Goal: Task Accomplishment & Management: Manage account settings

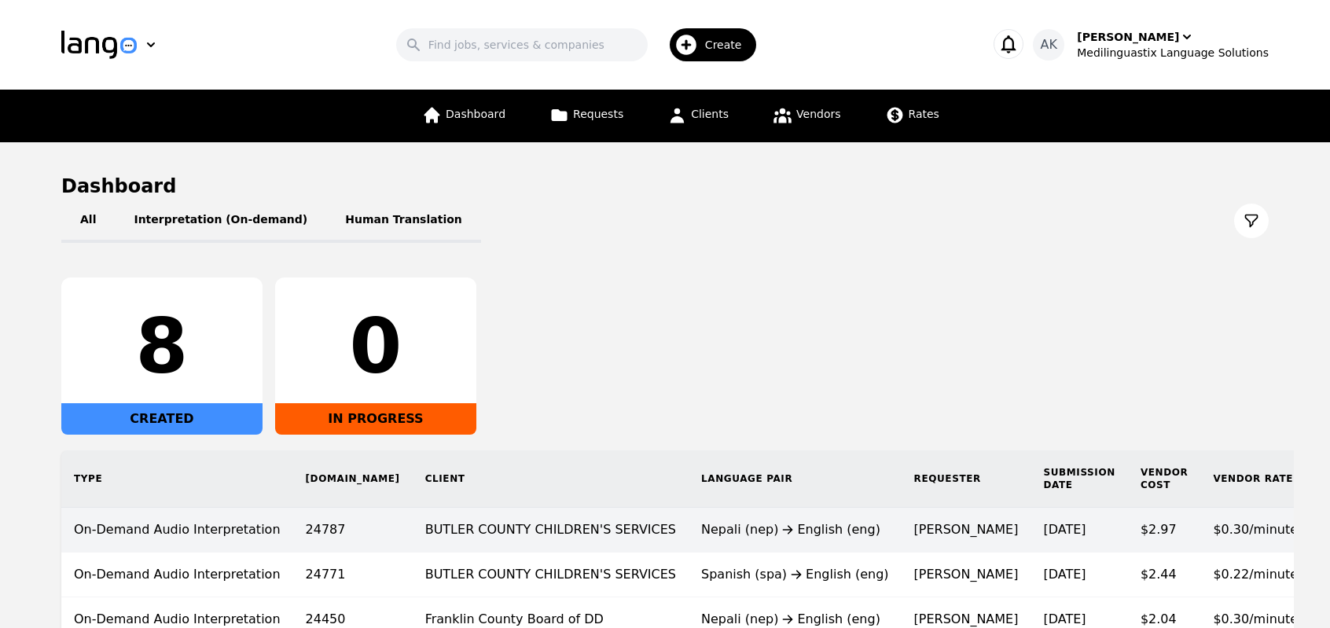
click at [533, 530] on td "BUTLER COUNTY CHILDREN'S SERVICES" at bounding box center [551, 530] width 276 height 45
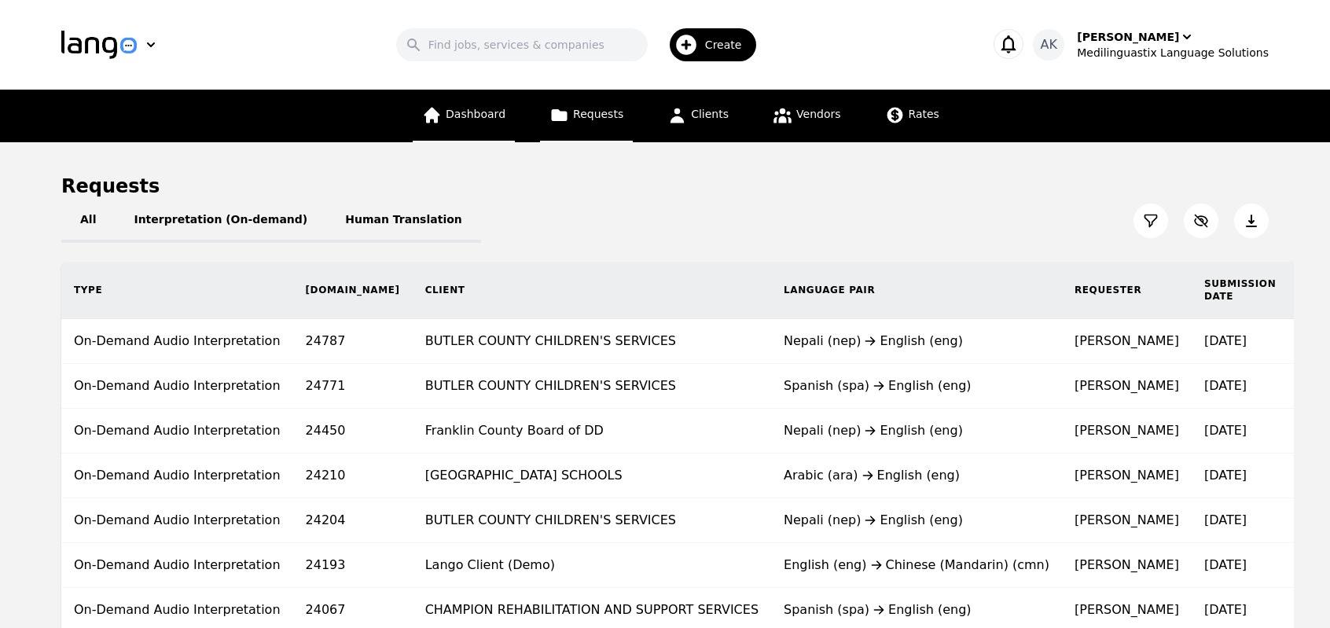
click at [488, 118] on span "Dashboard" at bounding box center [476, 114] width 60 height 13
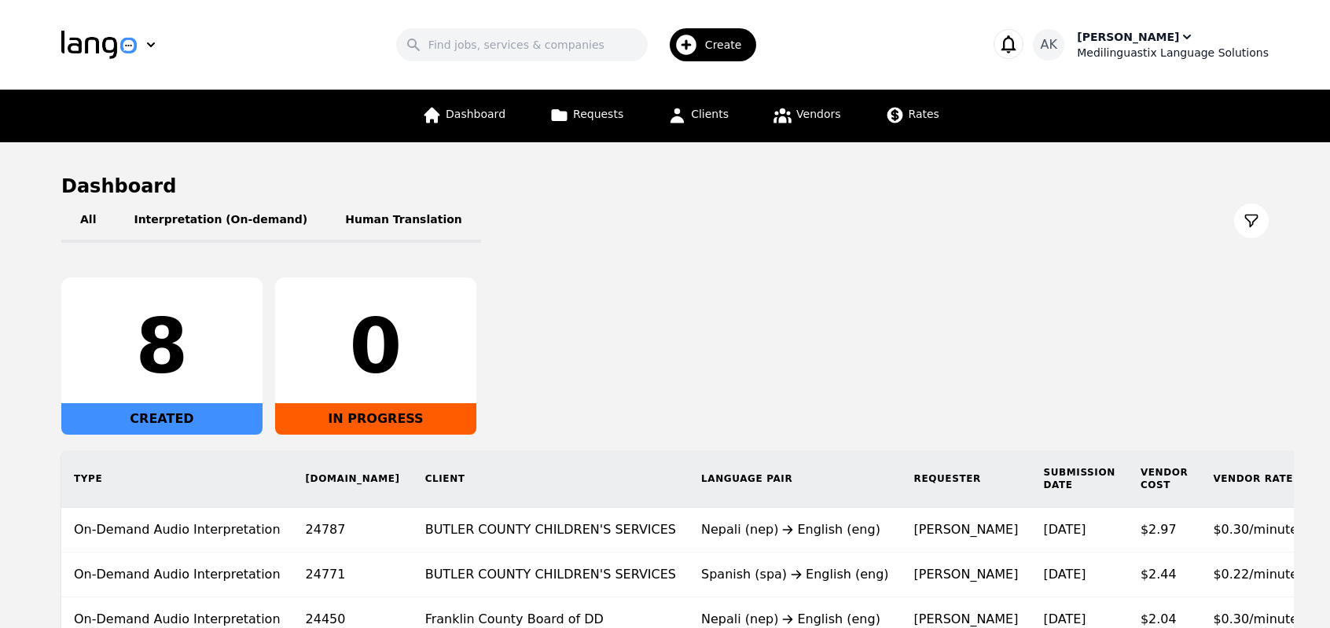
click at [1176, 56] on div "Medilinguastix Language Solutions" at bounding box center [1173, 53] width 192 height 16
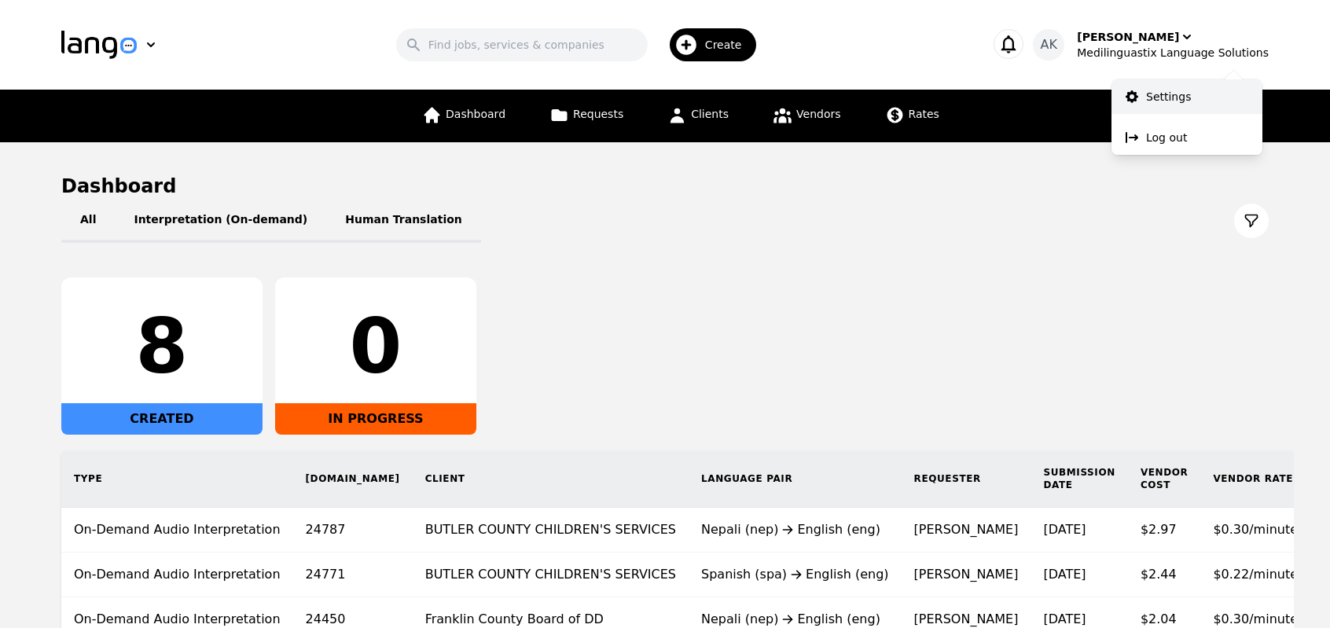
click at [1146, 98] on p "Settings" at bounding box center [1168, 97] width 45 height 16
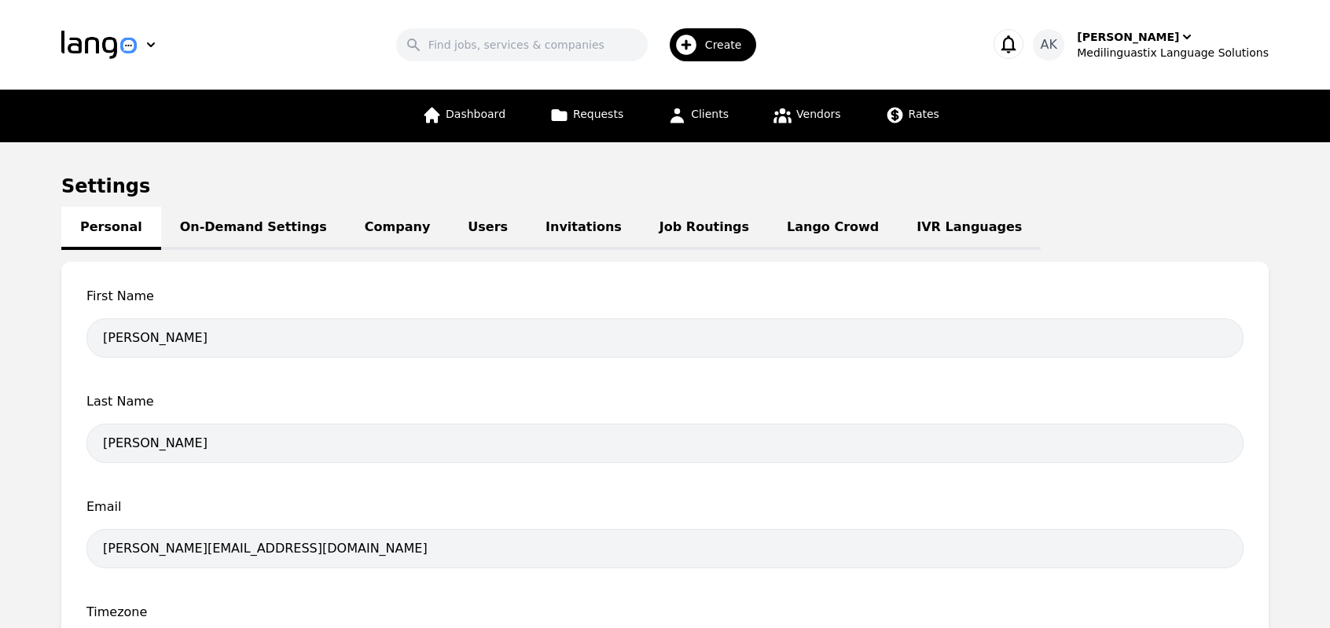
click at [898, 226] on link "IVR Languages" at bounding box center [969, 228] width 143 height 43
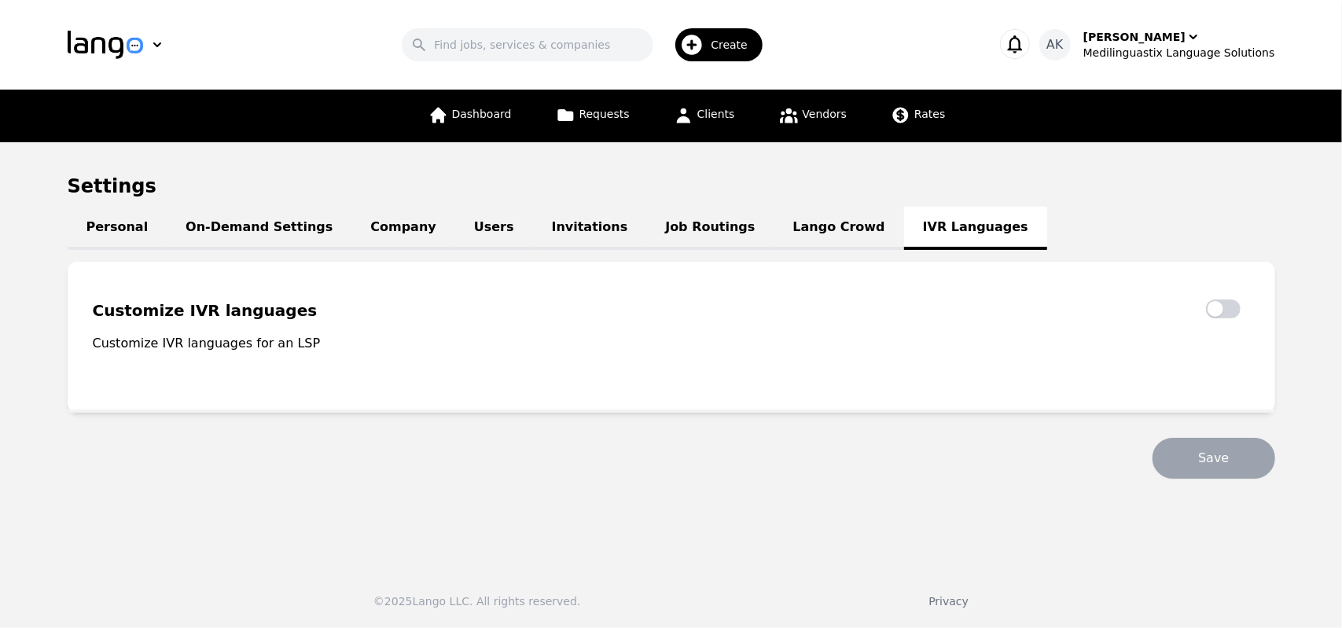
click at [774, 224] on link "Lango Crowd" at bounding box center [839, 228] width 130 height 43
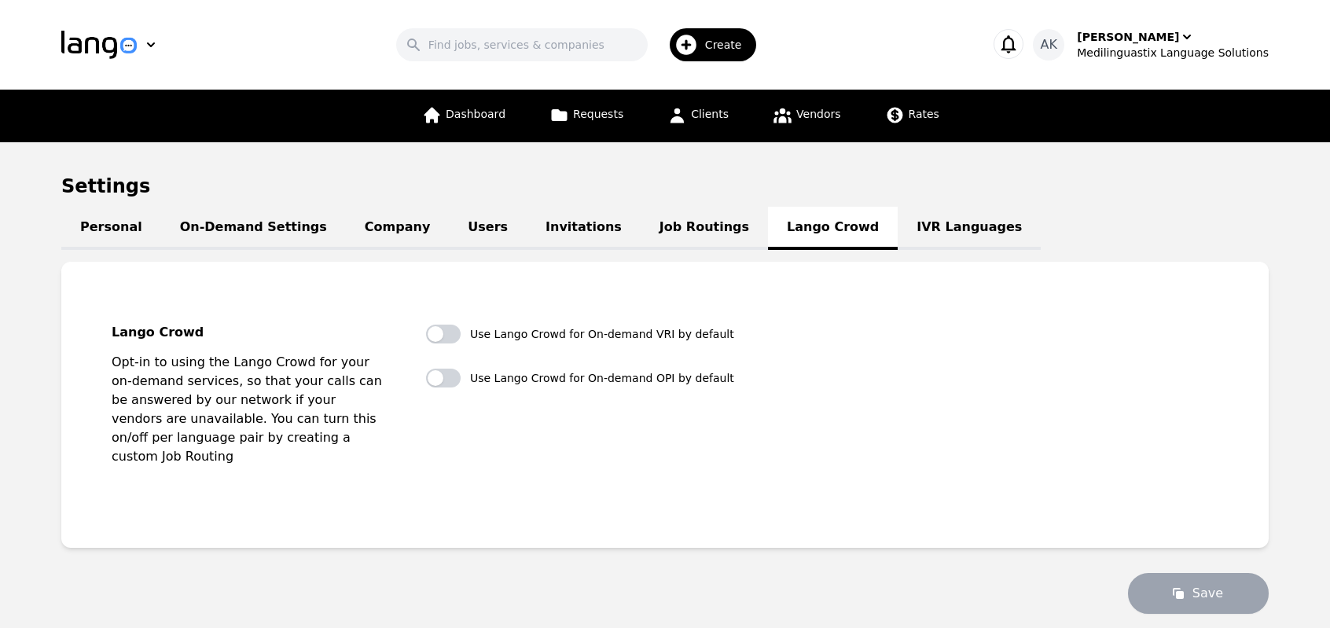
click at [641, 233] on link "Job Routings" at bounding box center [704, 228] width 127 height 43
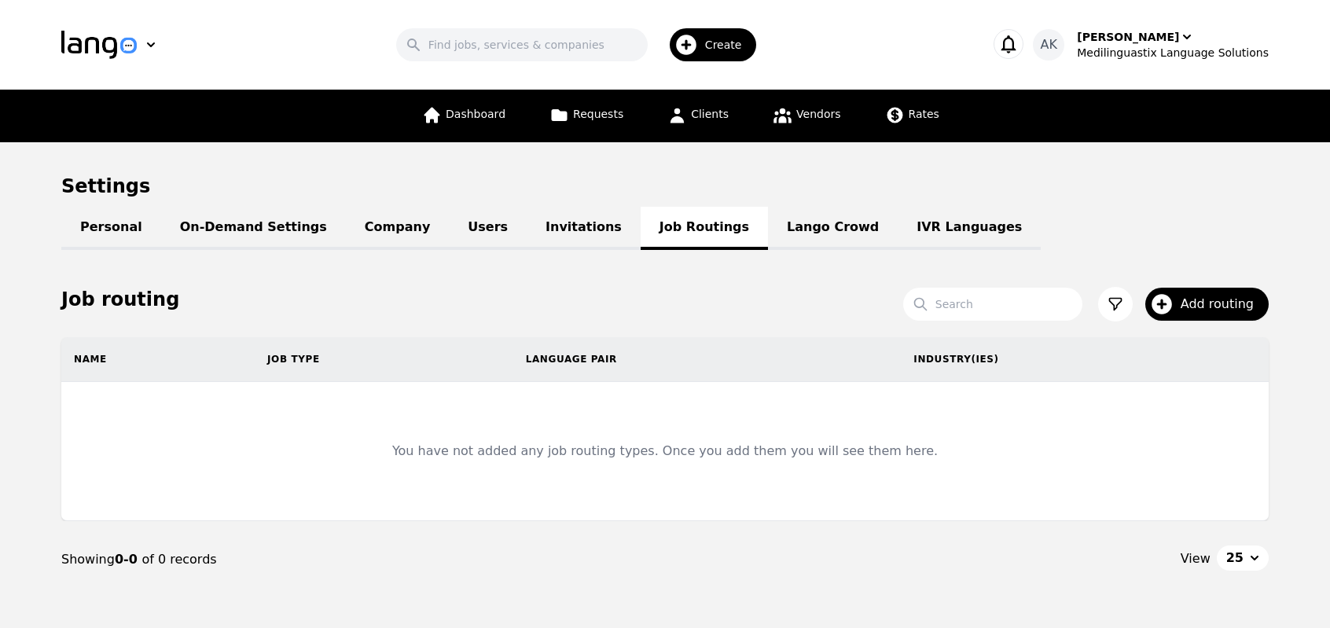
click at [527, 226] on link "Invitations" at bounding box center [584, 228] width 114 height 43
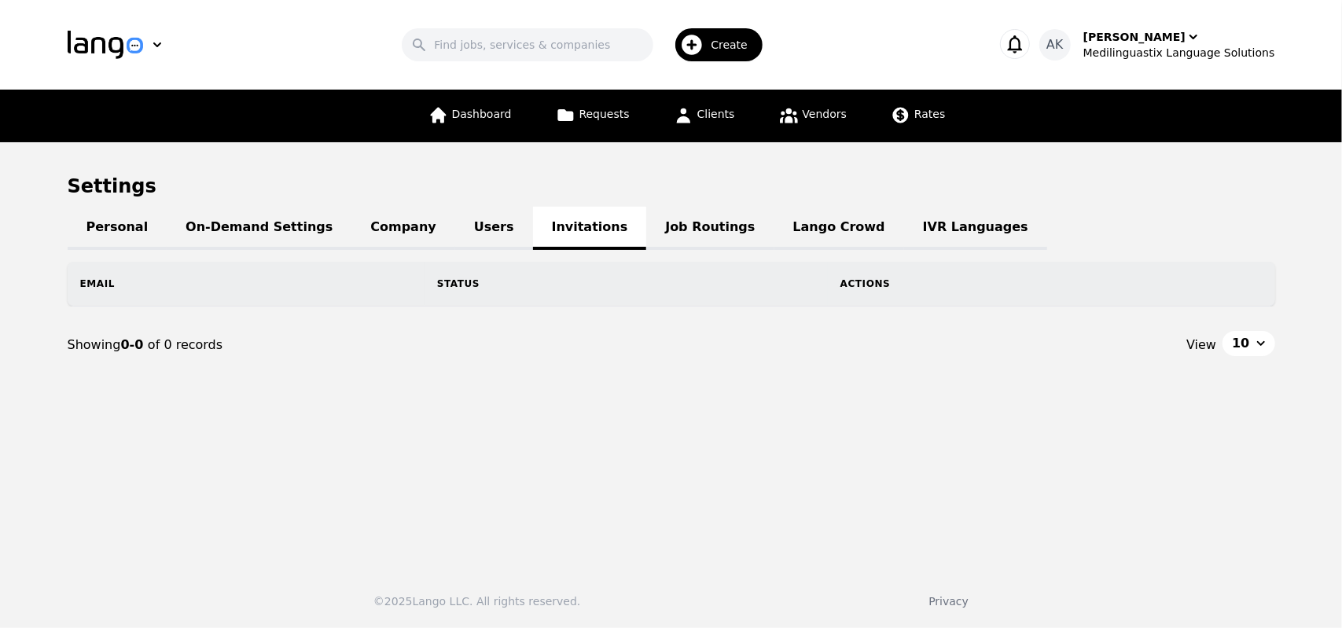
click at [455, 222] on link "Users" at bounding box center [494, 228] width 78 height 43
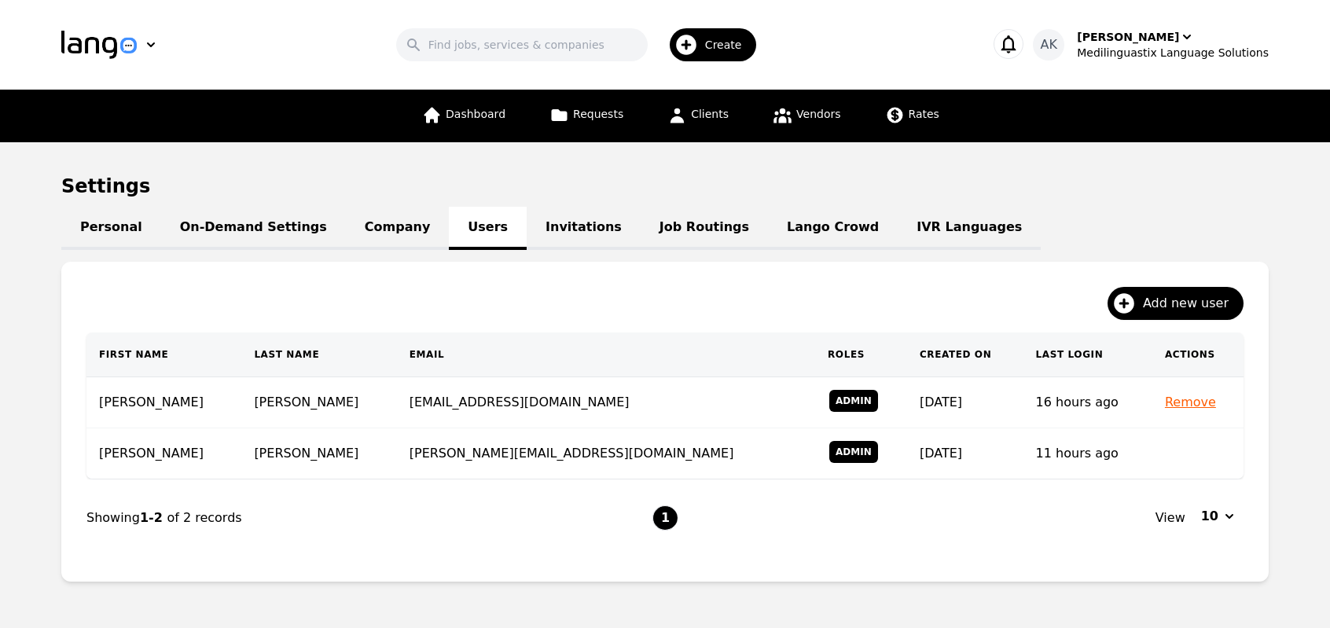
click at [362, 221] on link "Company" at bounding box center [397, 228] width 103 height 43
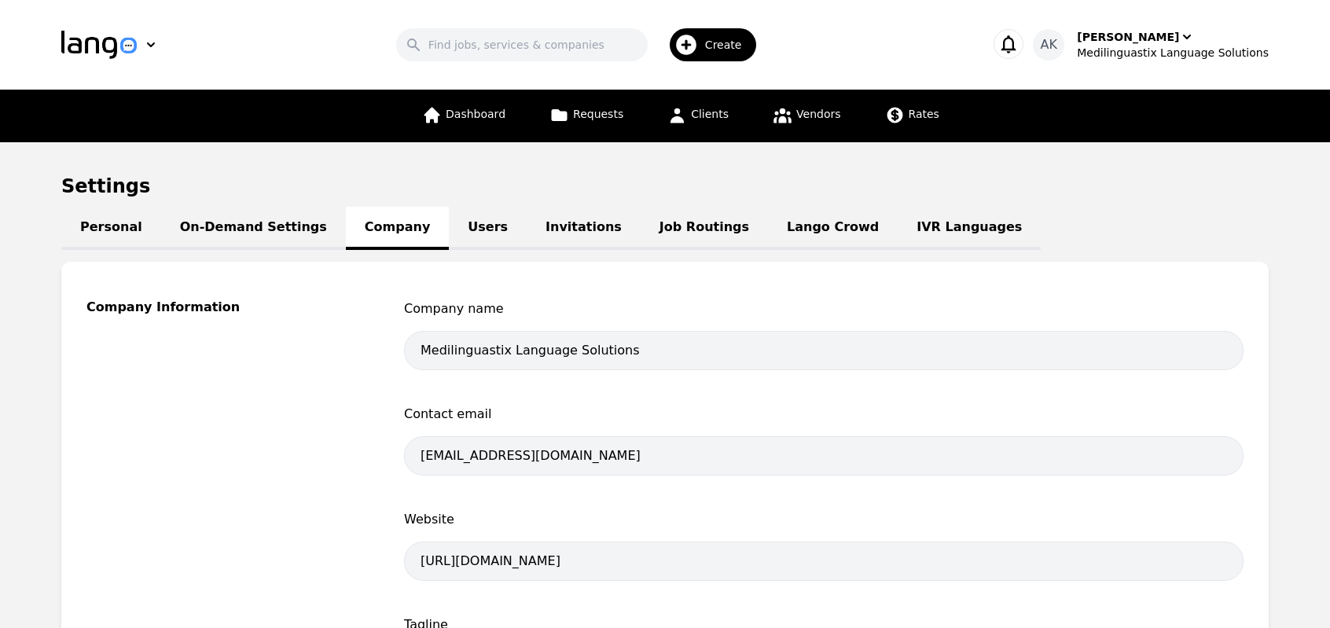
click at [338, 387] on div "Company Information" at bounding box center [226, 635] width 280 height 671
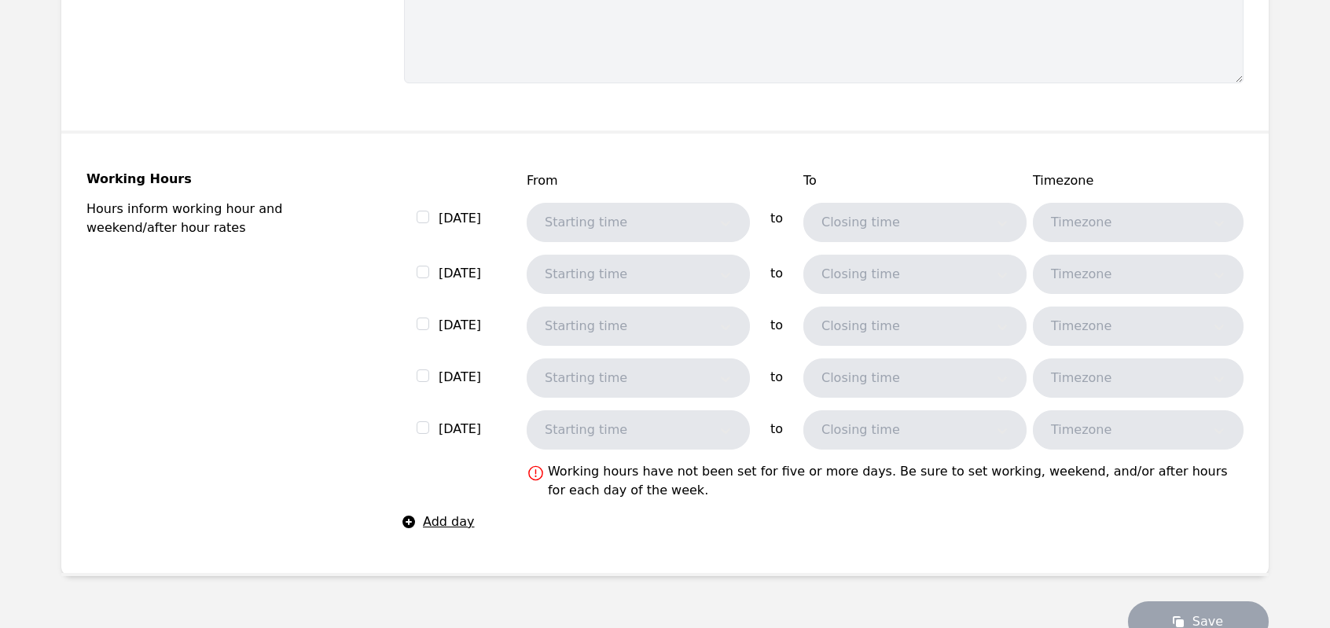
scroll to position [880, 0]
click at [420, 210] on input "checkbox" at bounding box center [423, 214] width 13 height 13
checkbox input "true"
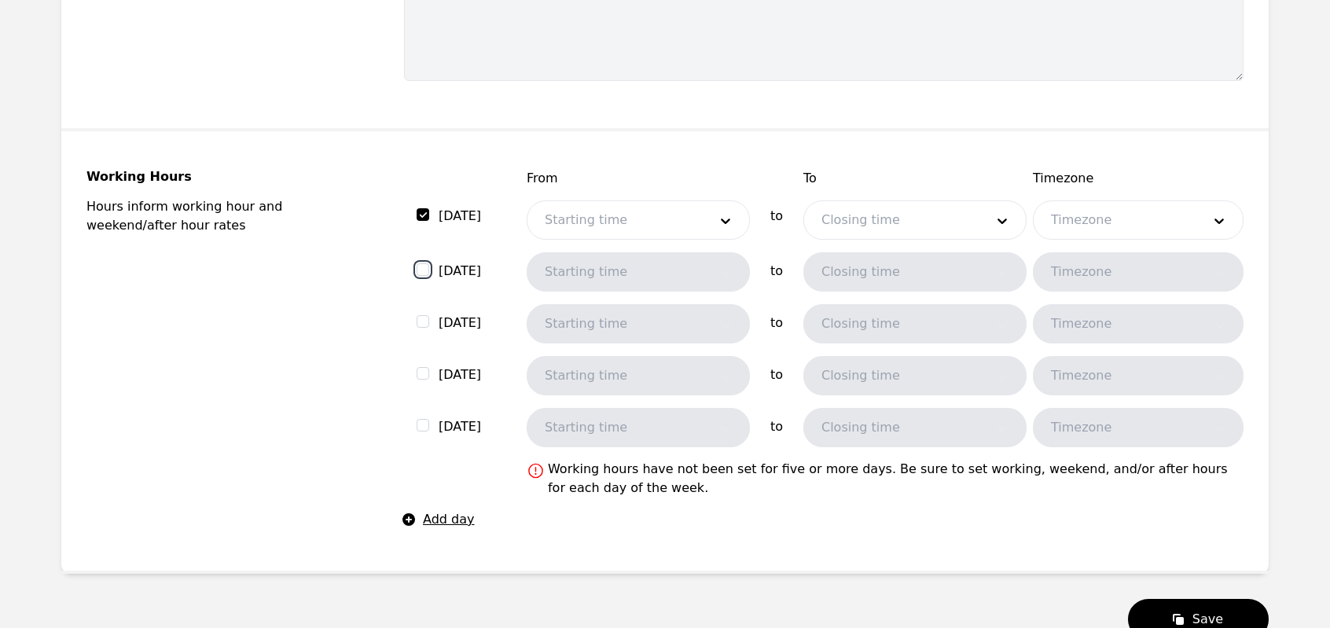
click at [425, 272] on input "checkbox" at bounding box center [423, 269] width 13 height 13
checkbox input "true"
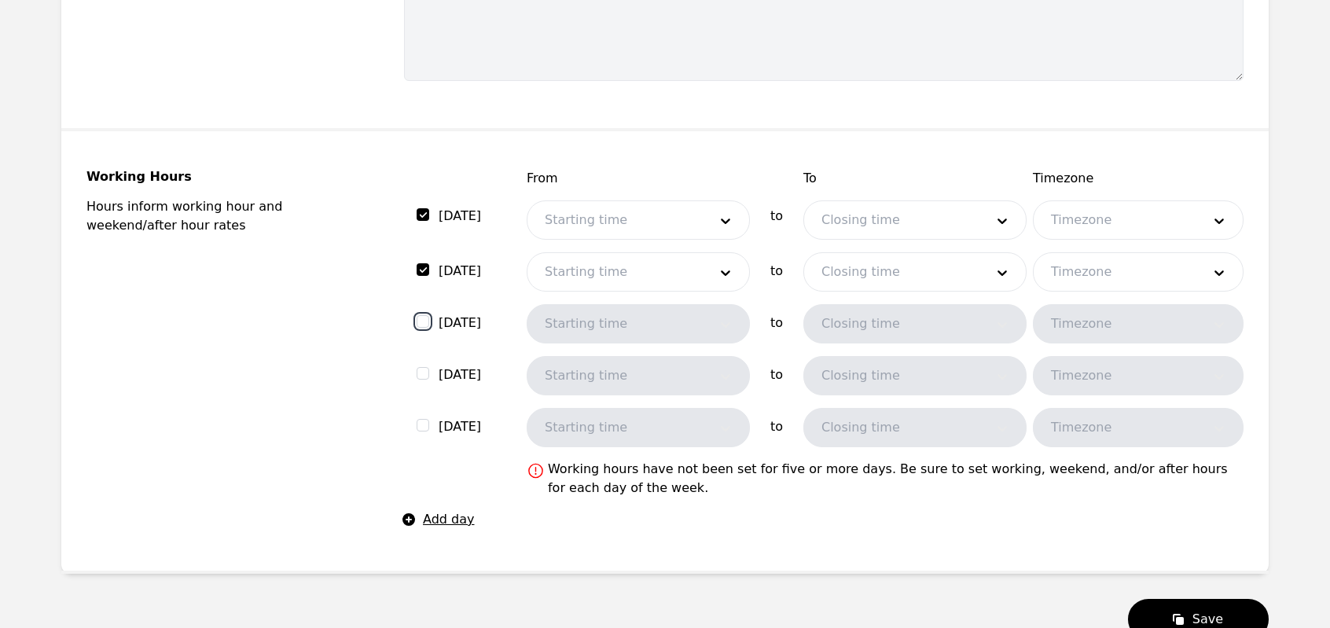
click at [425, 322] on input "checkbox" at bounding box center [423, 321] width 13 height 13
checkbox input "true"
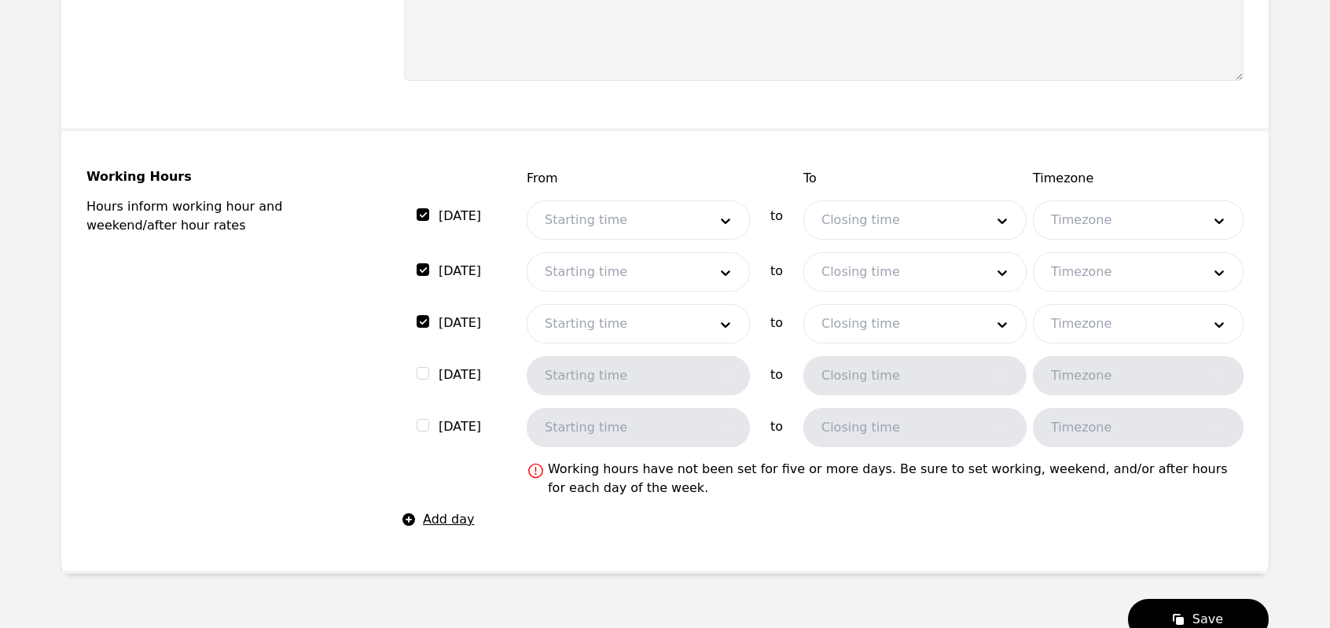
click at [424, 378] on div "Thursday" at bounding box center [462, 381] width 91 height 30
click at [421, 371] on input "checkbox" at bounding box center [423, 373] width 13 height 13
checkbox input "true"
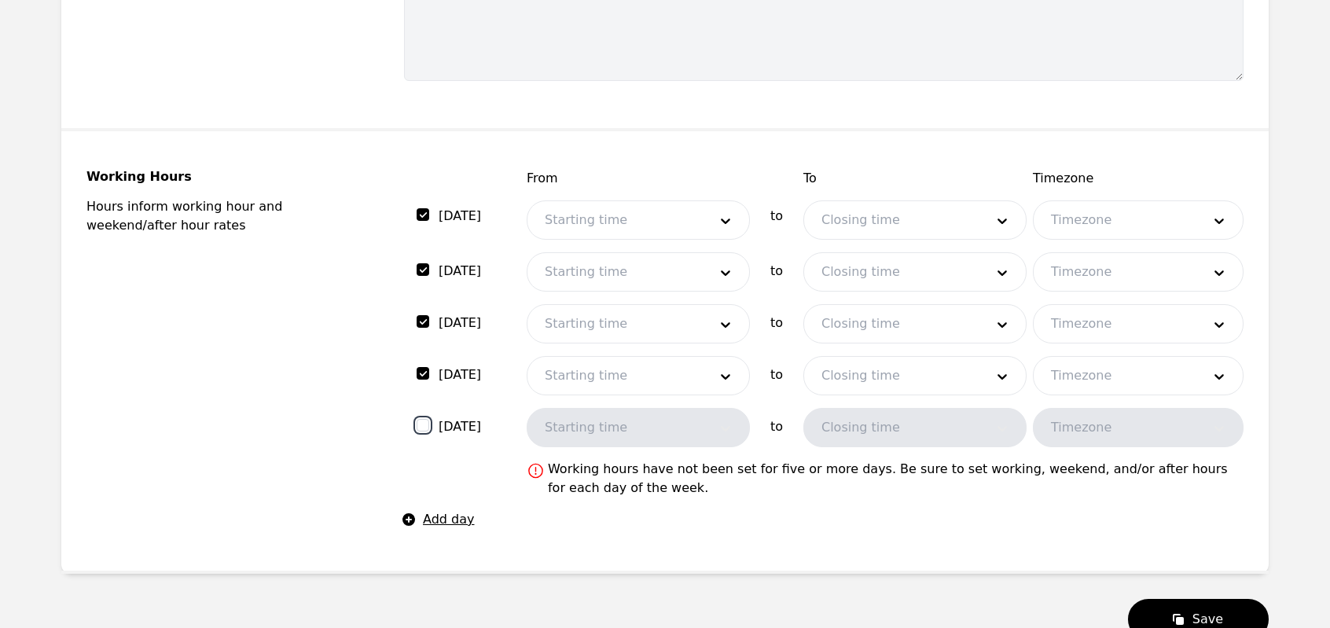
click at [422, 425] on input "checkbox" at bounding box center [423, 425] width 13 height 13
checkbox input "true"
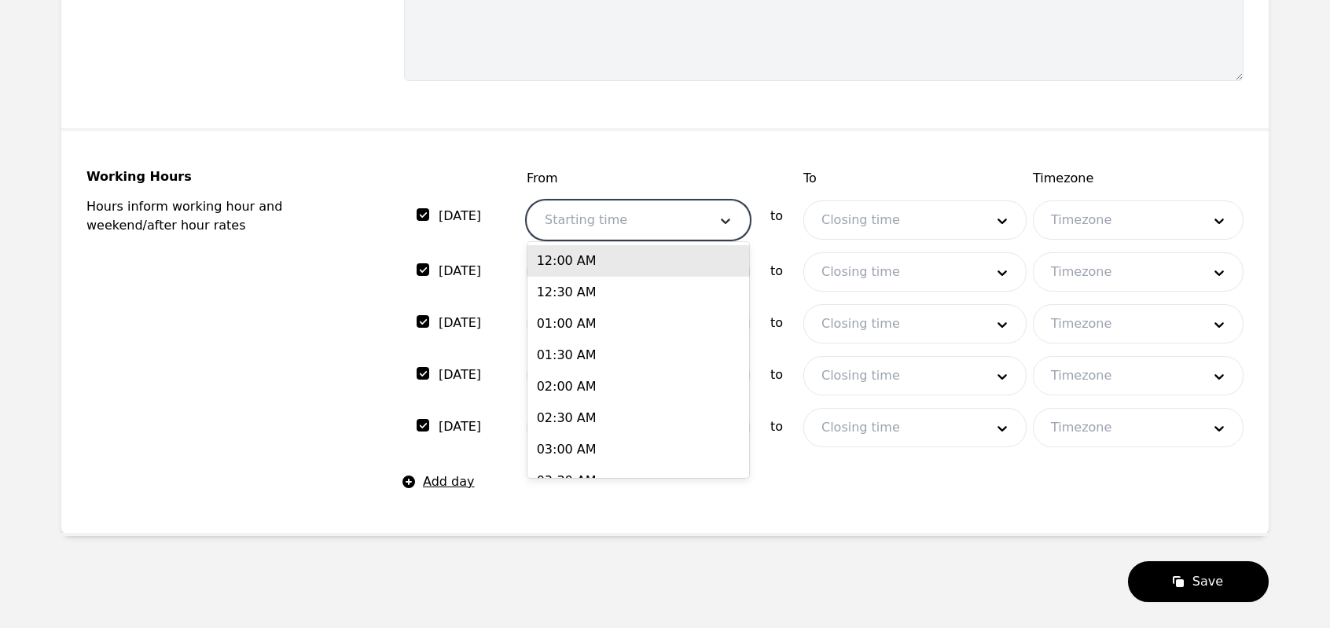
click at [705, 215] on div at bounding box center [725, 220] width 47 height 38
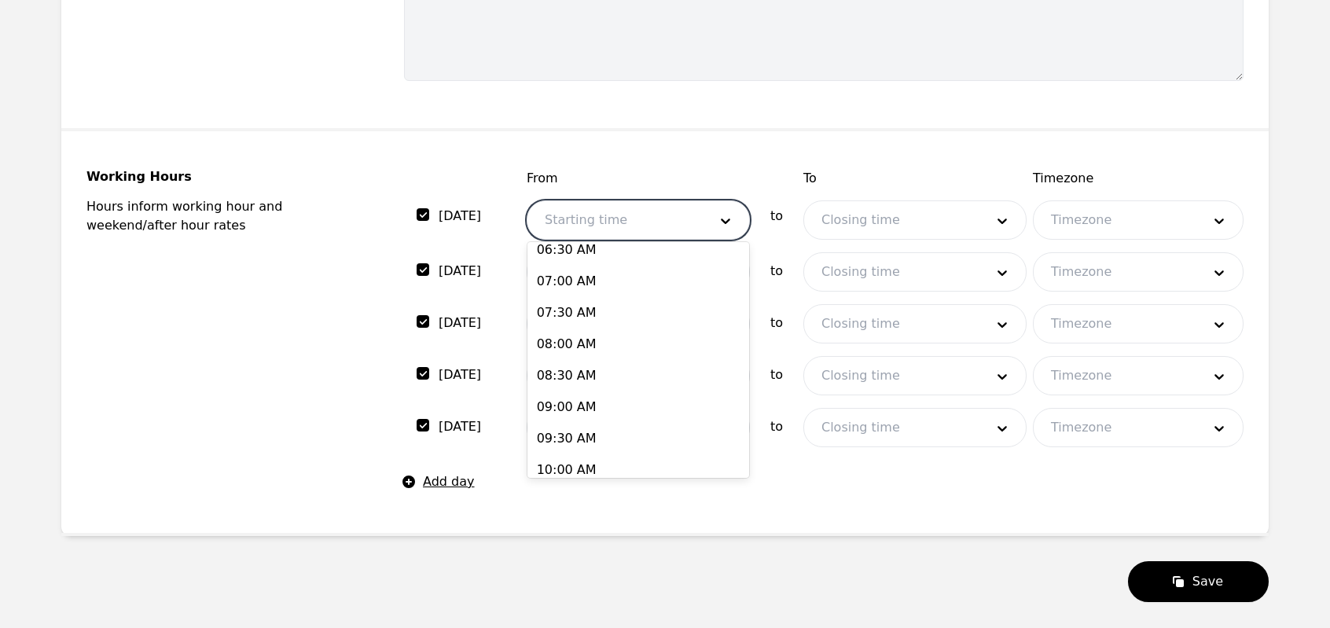
scroll to position [458, 0]
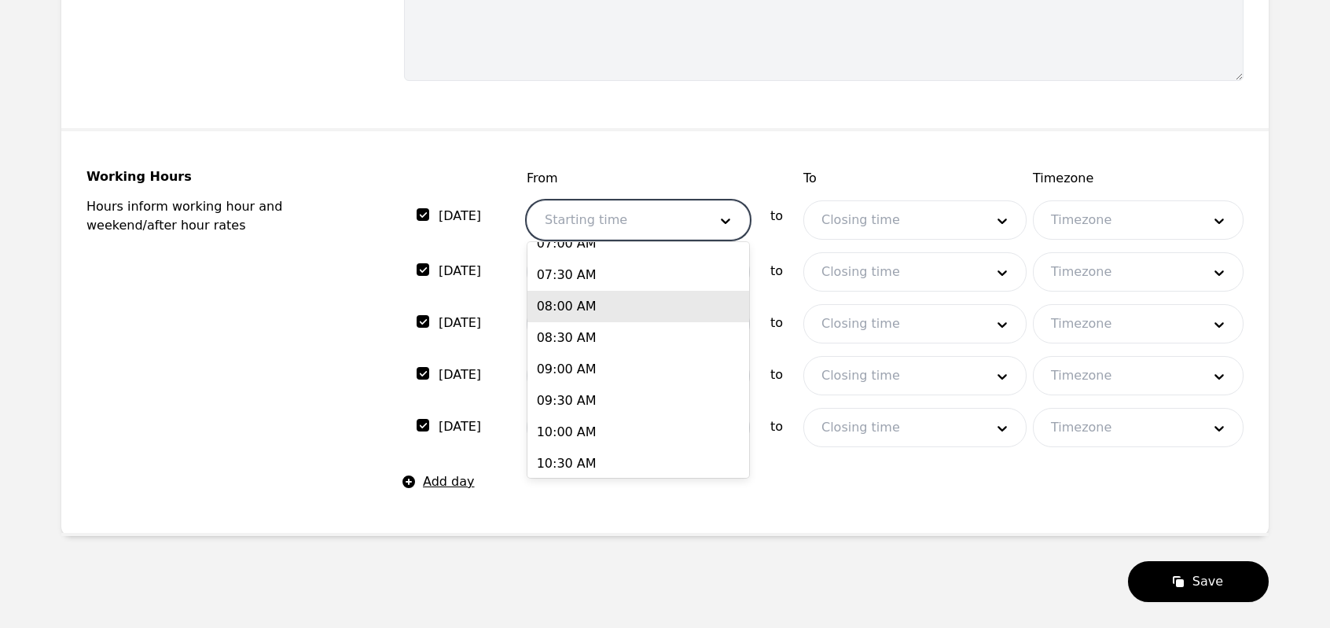
click at [625, 311] on div "08:00 AM" at bounding box center [639, 306] width 222 height 31
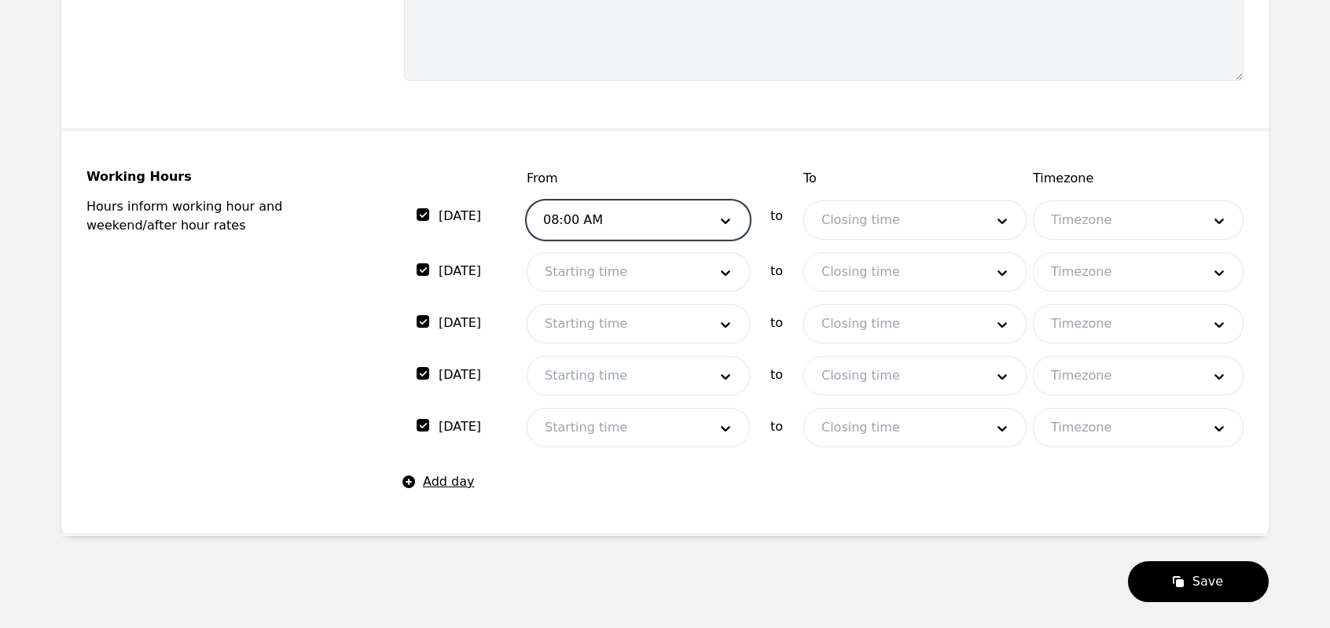
click at [871, 219] on div at bounding box center [891, 220] width 175 height 38
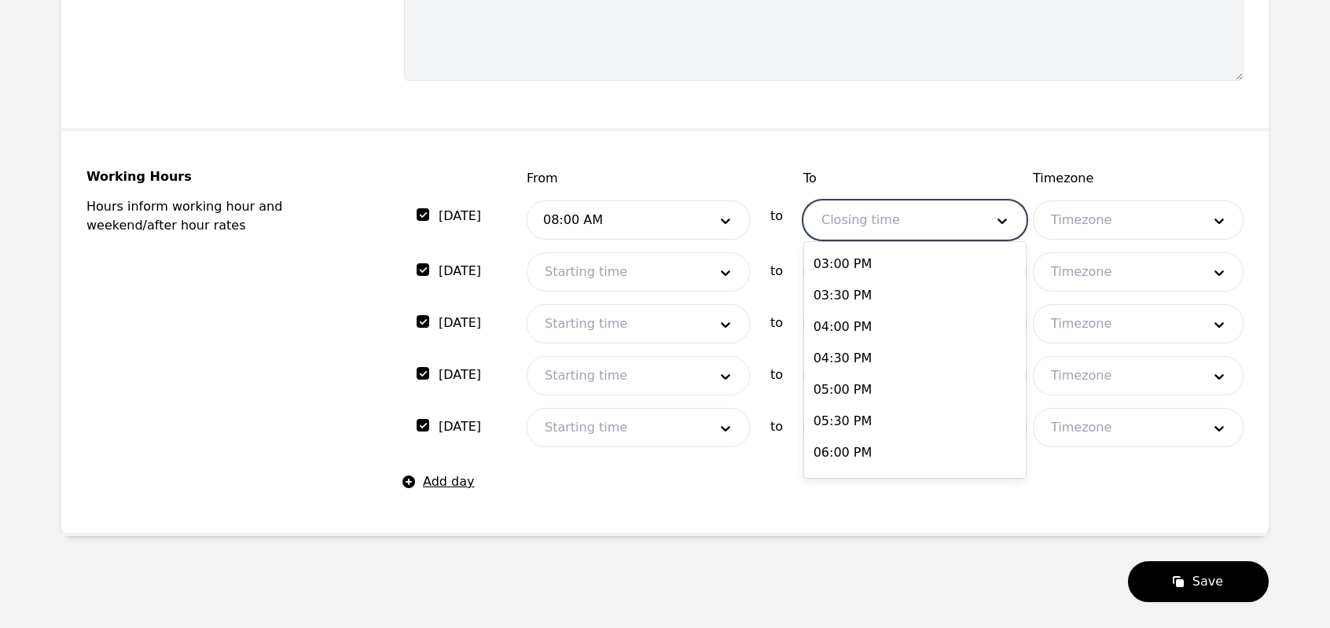
scroll to position [921, 0]
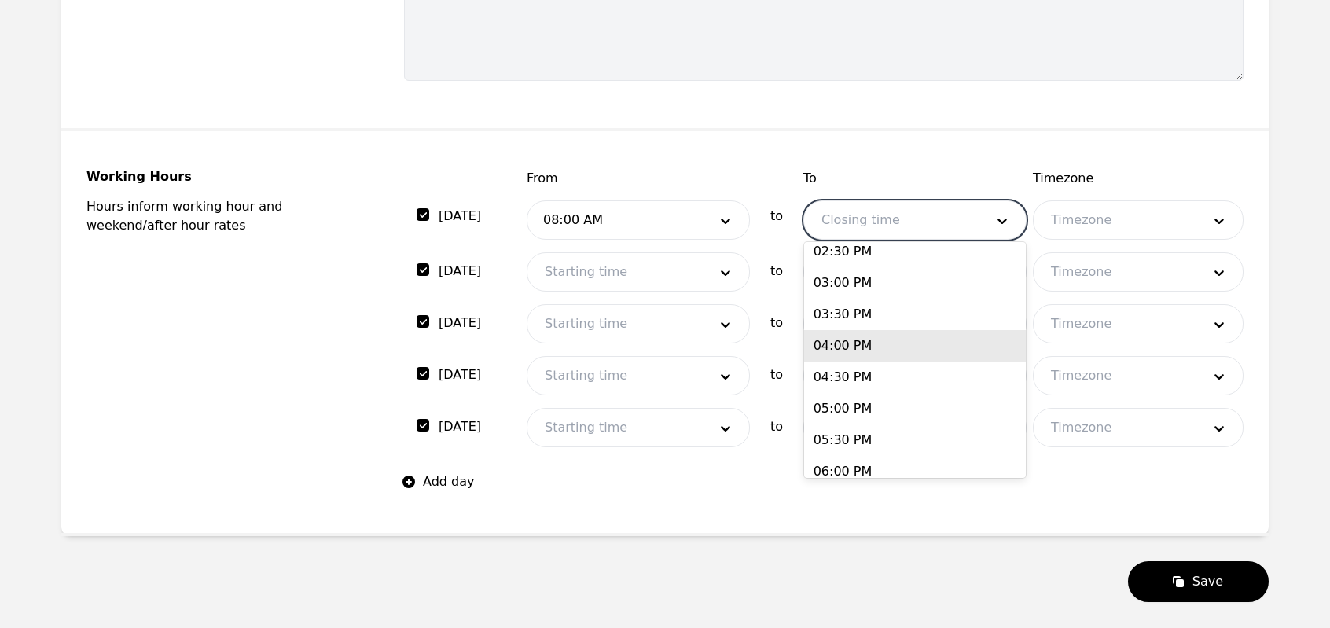
click at [888, 349] on div "04:00 PM" at bounding box center [915, 345] width 222 height 31
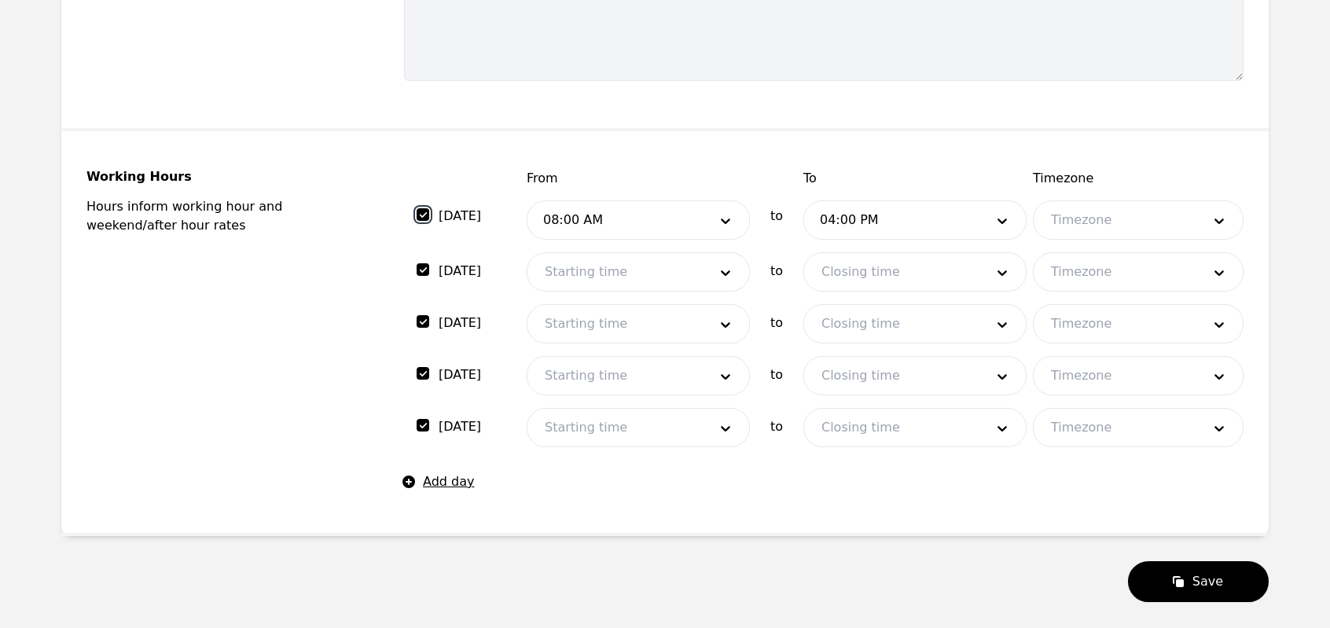
click at [419, 211] on input "checkbox" at bounding box center [423, 214] width 13 height 13
checkbox input "false"
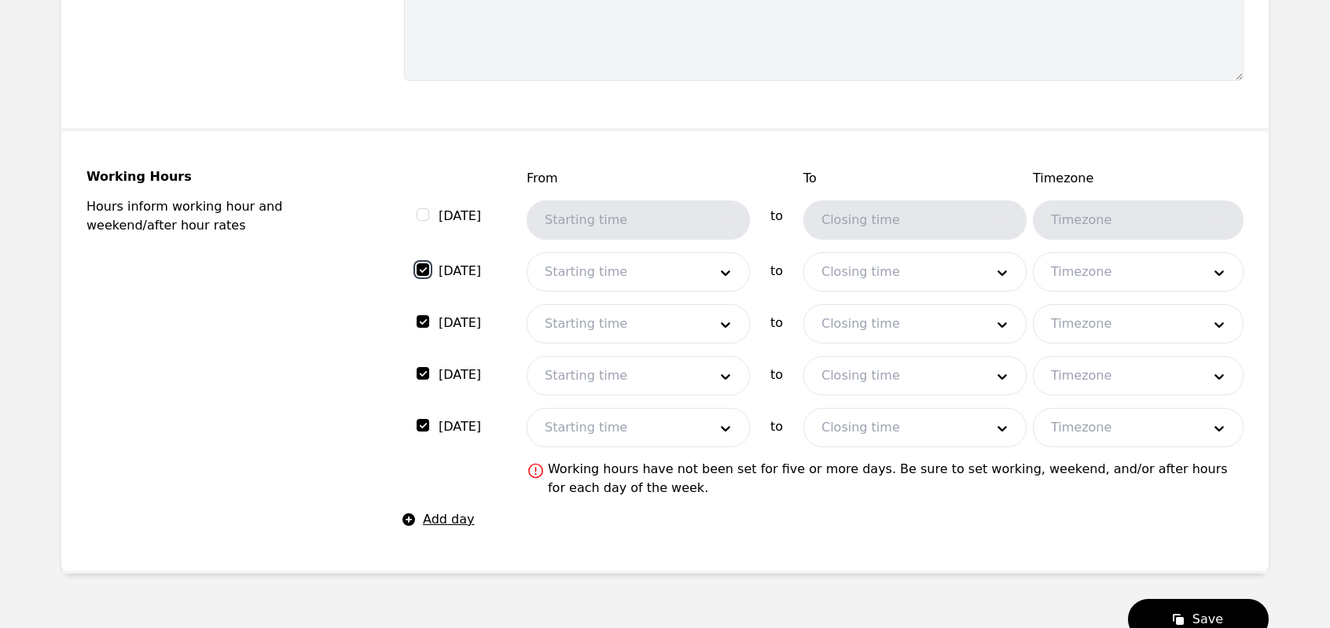
click at [425, 267] on input "checkbox" at bounding box center [423, 269] width 13 height 13
checkbox input "false"
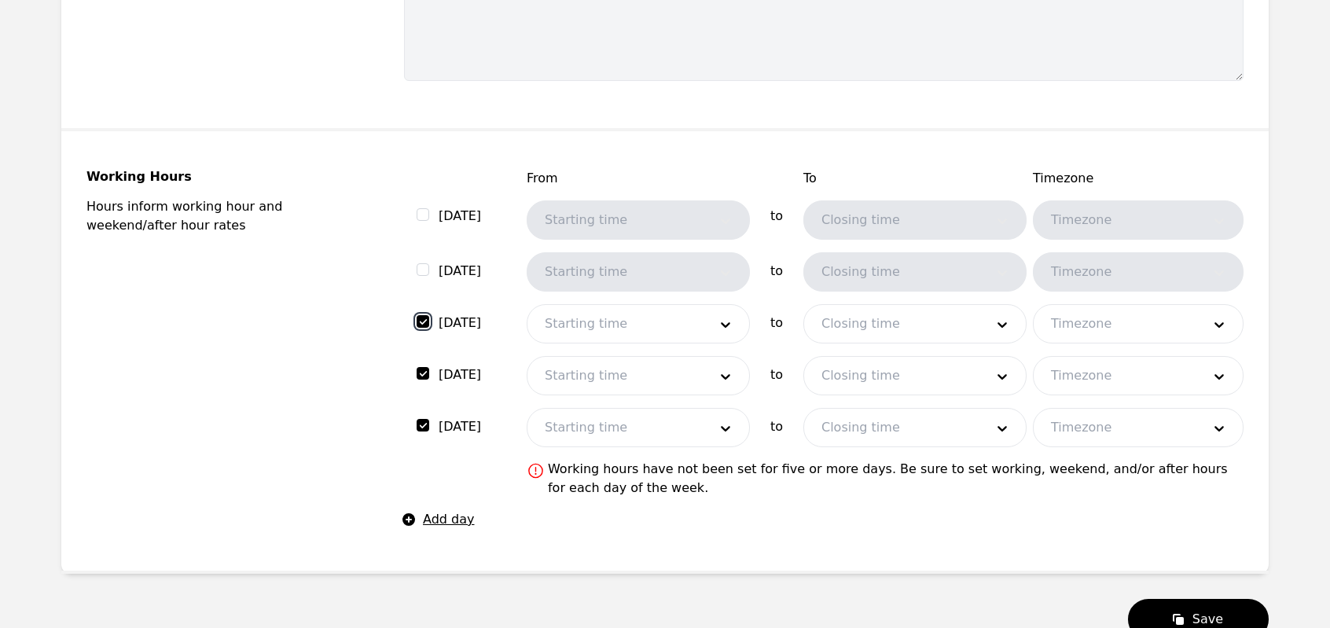
click at [421, 319] on input "checkbox" at bounding box center [423, 321] width 13 height 13
checkbox input "false"
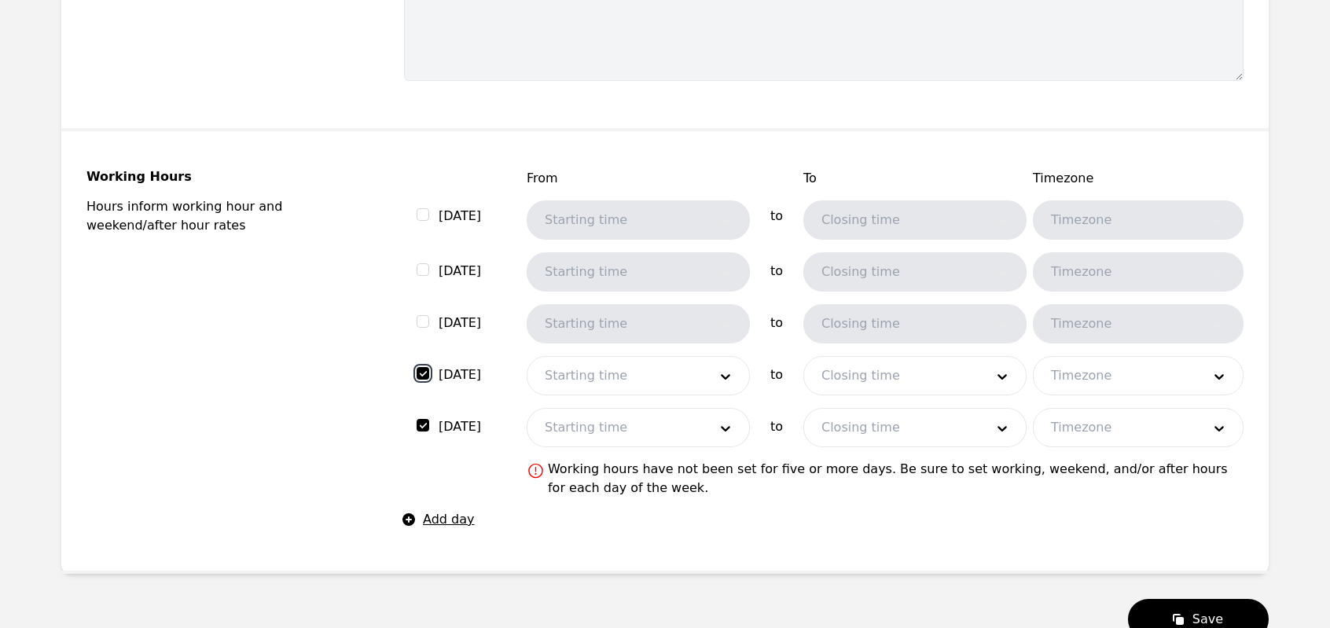
click at [422, 375] on input "checkbox" at bounding box center [423, 373] width 13 height 13
checkbox input "false"
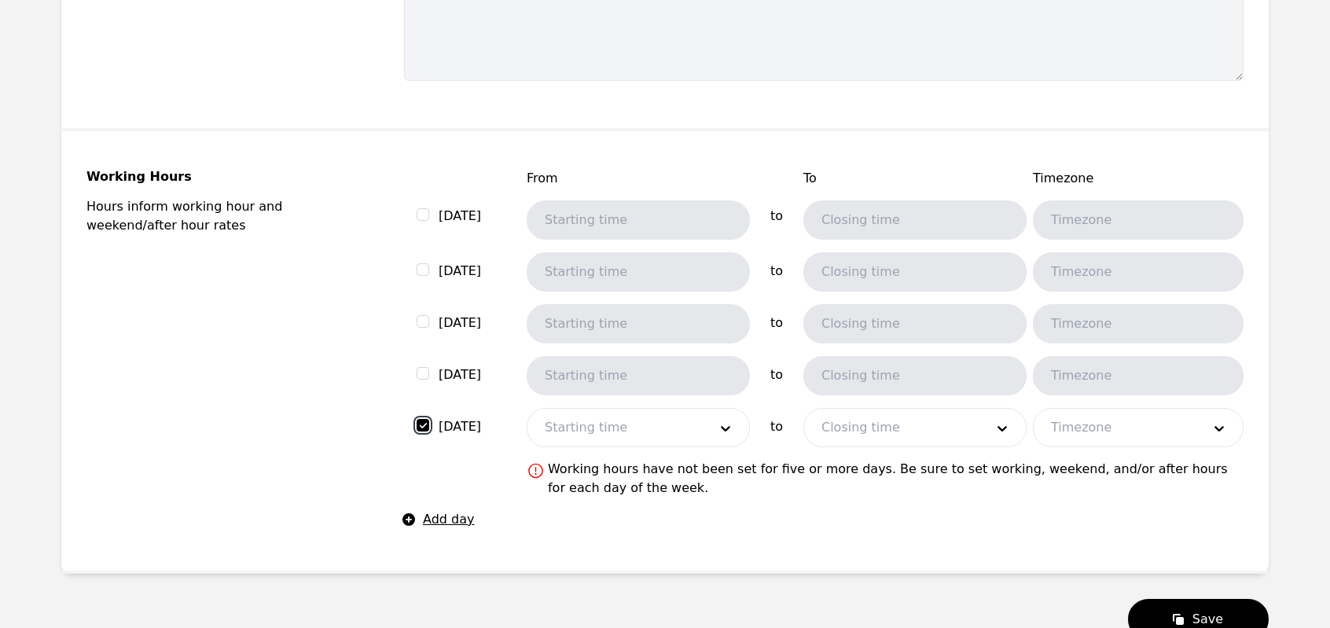
click at [424, 421] on input "checkbox" at bounding box center [423, 425] width 13 height 13
checkbox input "false"
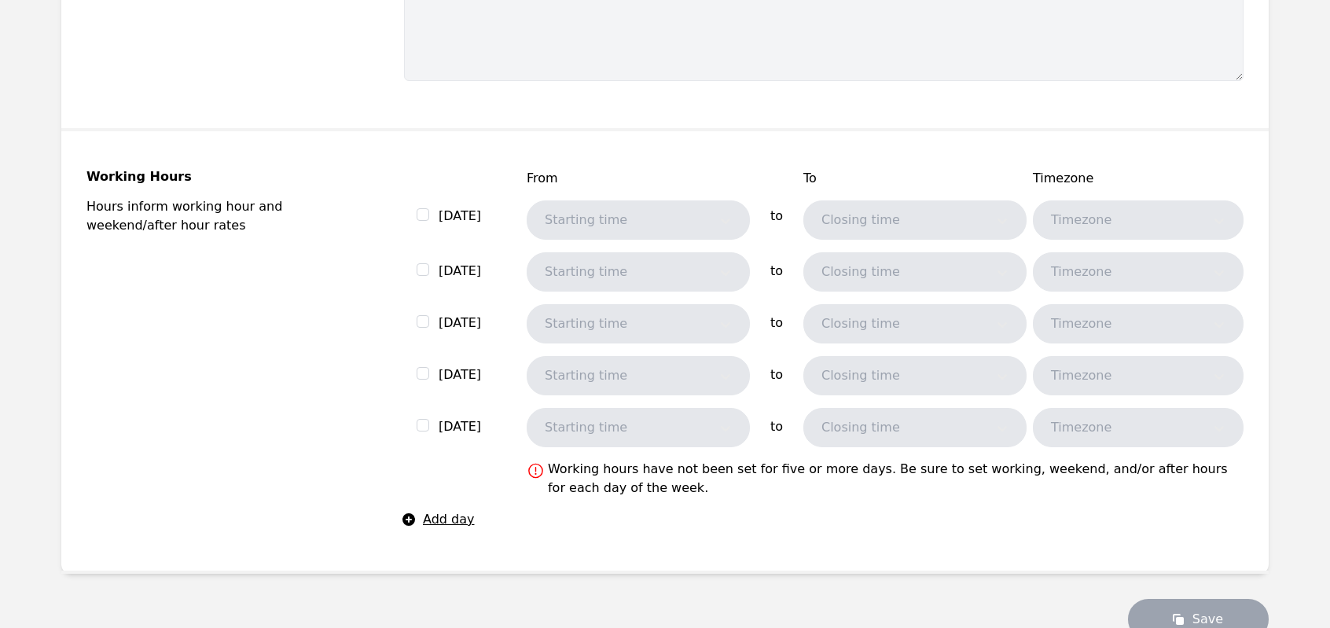
click at [277, 358] on div "Working Hours Hours inform working hour and weekend/after hour rates" at bounding box center [226, 351] width 280 height 364
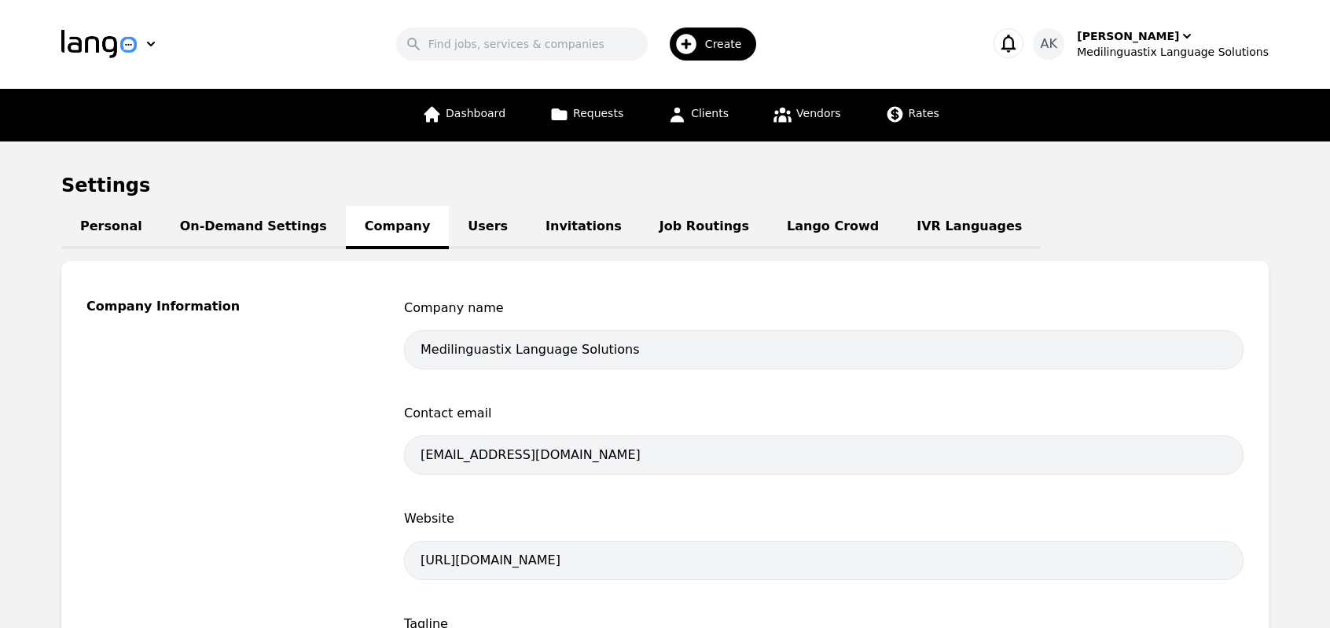
scroll to position [0, 0]
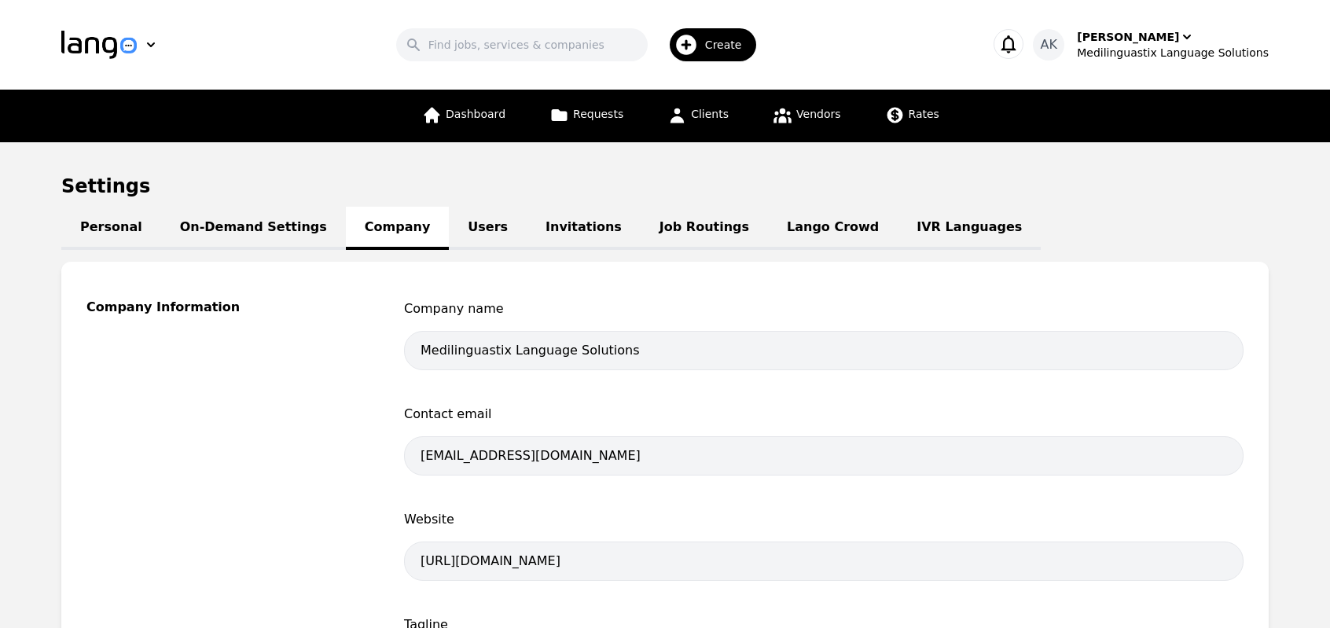
click at [215, 232] on link "On-Demand Settings" at bounding box center [253, 228] width 185 height 43
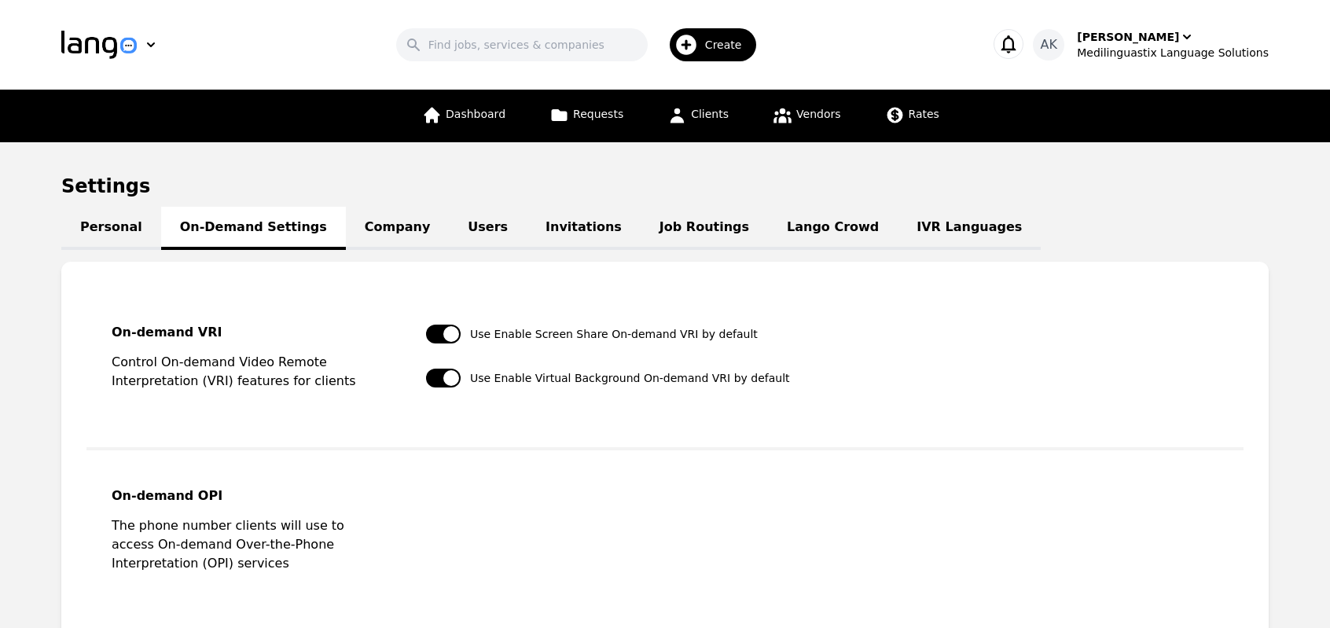
click at [126, 233] on link "Personal" at bounding box center [111, 228] width 100 height 43
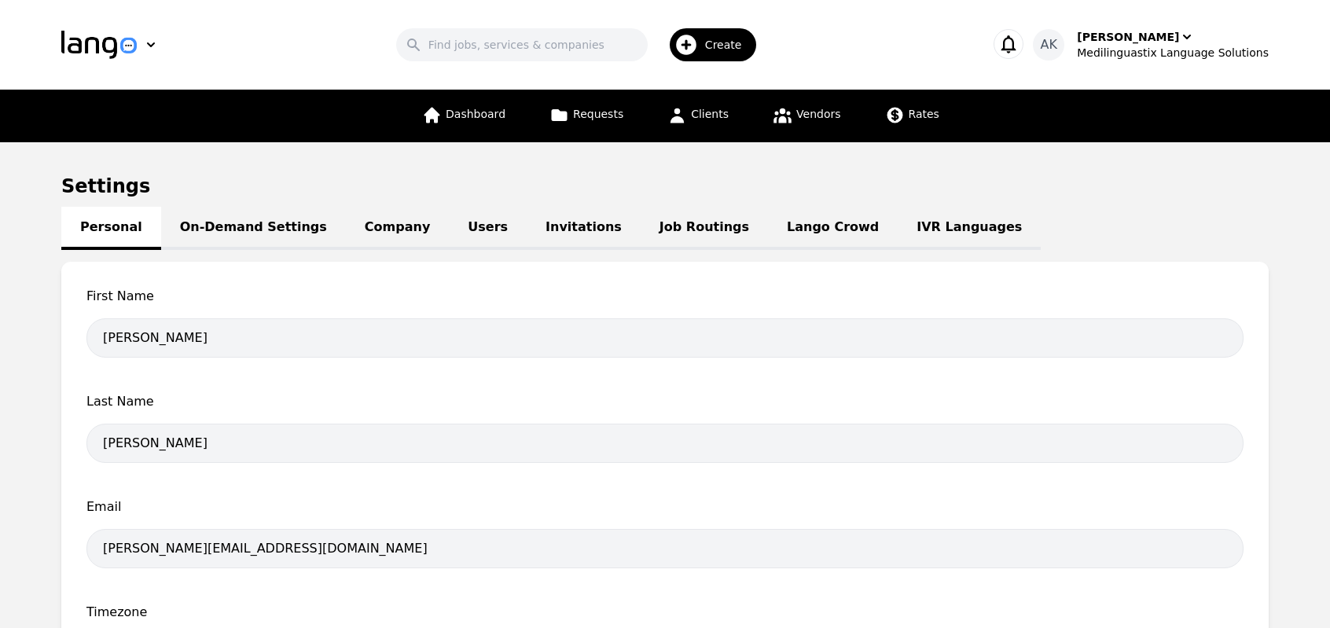
click at [0, 380] on main "Settings Personal On-Demand Settings Company Users Invitations Job Routings Lan…" at bounding box center [665, 497] width 1330 height 711
click at [472, 115] on span "Dashboard" at bounding box center [476, 114] width 60 height 13
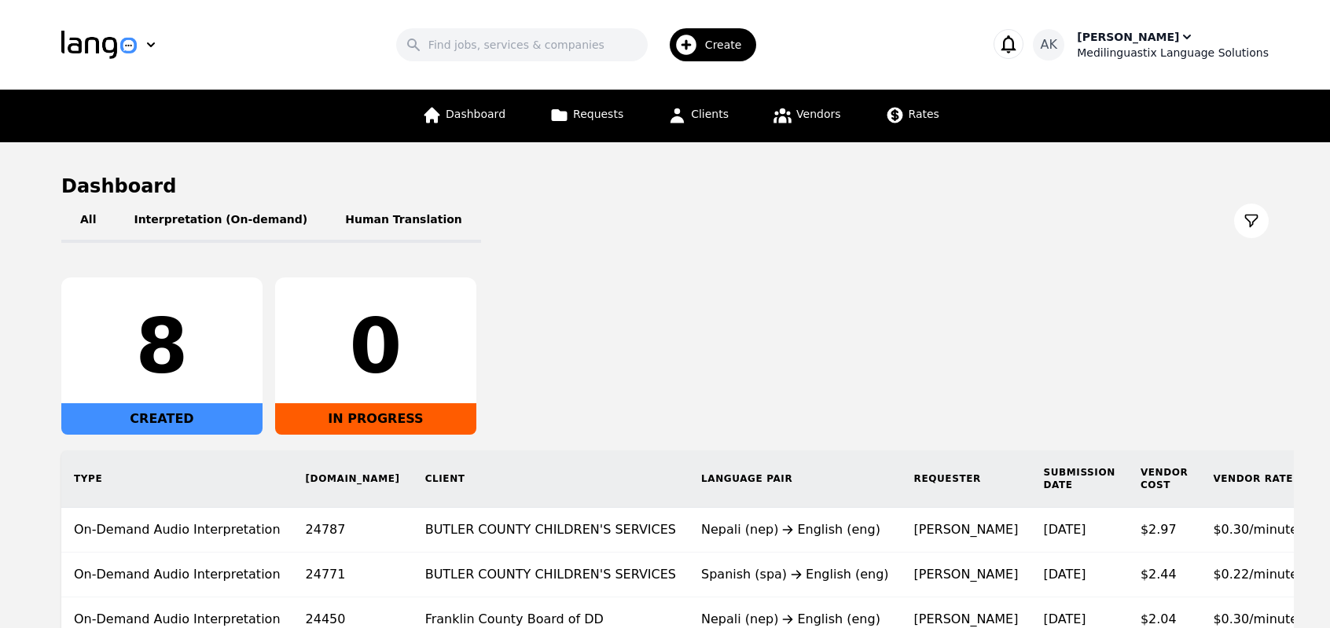
click at [1164, 45] on div "Medilinguastix Language Solutions" at bounding box center [1173, 53] width 192 height 16
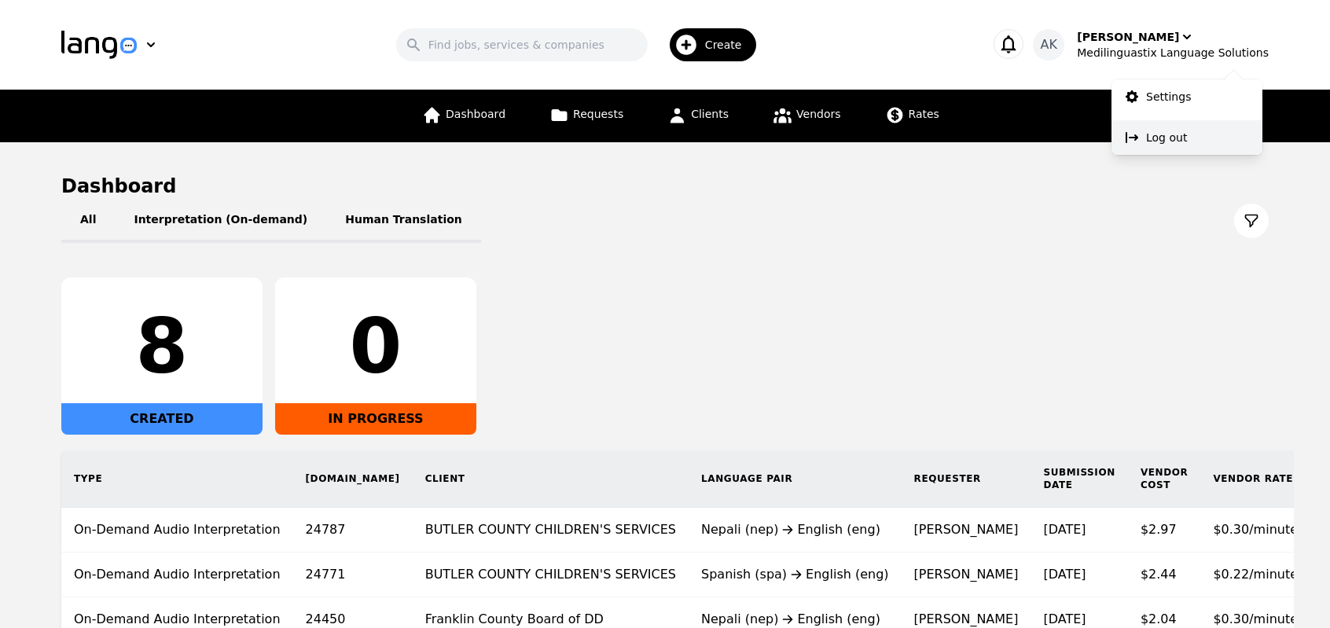
click at [1141, 141] on button "Log out" at bounding box center [1187, 137] width 151 height 35
